Goal: Task Accomplishment & Management: Manage account settings

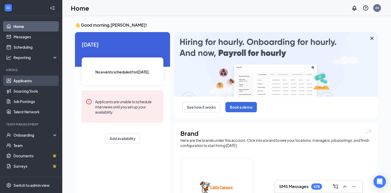
click at [36, 83] on link "Applicants" at bounding box center [35, 80] width 44 height 10
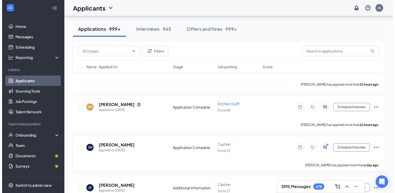
scroll to position [1215, 0]
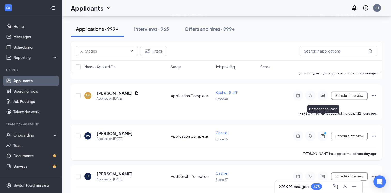
click at [321, 134] on icon "ActiveChat" at bounding box center [322, 135] width 3 height 3
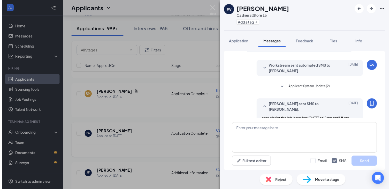
scroll to position [177, 0]
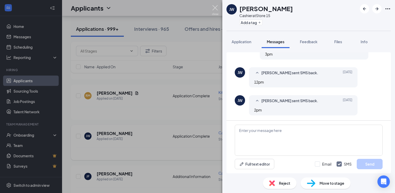
click at [218, 7] on img at bounding box center [215, 10] width 6 height 10
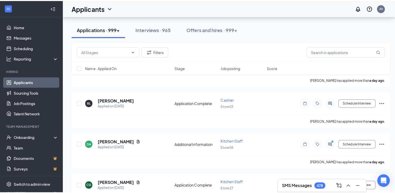
scroll to position [1577, 0]
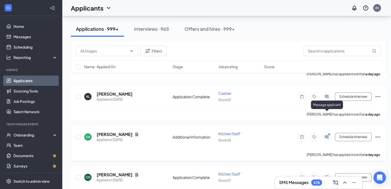
click at [325, 135] on icon "ActiveChat" at bounding box center [327, 137] width 6 height 4
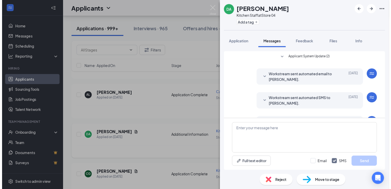
scroll to position [120, 0]
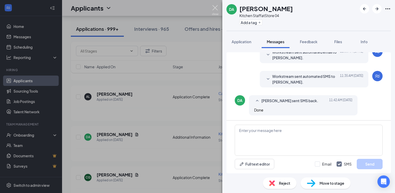
click at [212, 10] on img at bounding box center [215, 10] width 6 height 10
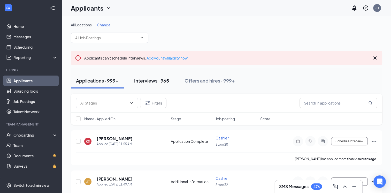
click at [156, 80] on div "Interviews · 965" at bounding box center [151, 80] width 35 height 6
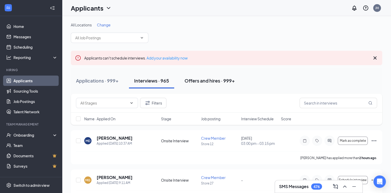
click at [224, 80] on div "Offers and hires · 999+" at bounding box center [210, 80] width 50 height 6
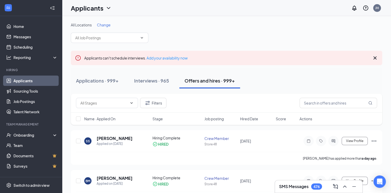
click at [374, 57] on icon "Cross" at bounding box center [374, 57] width 3 height 3
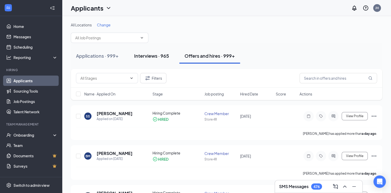
click at [161, 56] on div "Interviews · 965" at bounding box center [151, 55] width 35 height 6
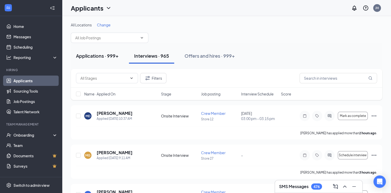
click at [97, 53] on div "Applications · 999+" at bounding box center [97, 55] width 43 height 6
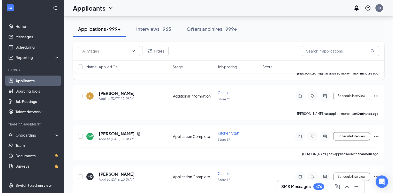
scroll to position [52, 0]
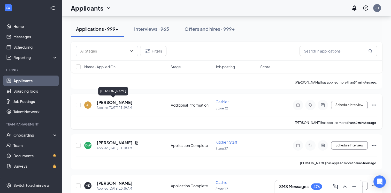
click at [114, 102] on h5 "[PERSON_NAME]" at bounding box center [115, 103] width 36 height 6
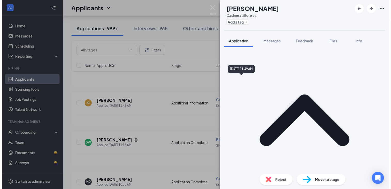
scroll to position [17, 0]
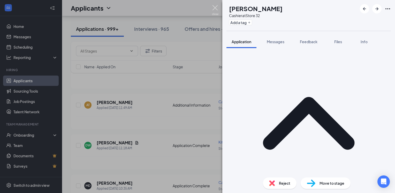
click at [216, 9] on img at bounding box center [215, 10] width 6 height 10
